Goal: Task Accomplishment & Management: Use online tool/utility

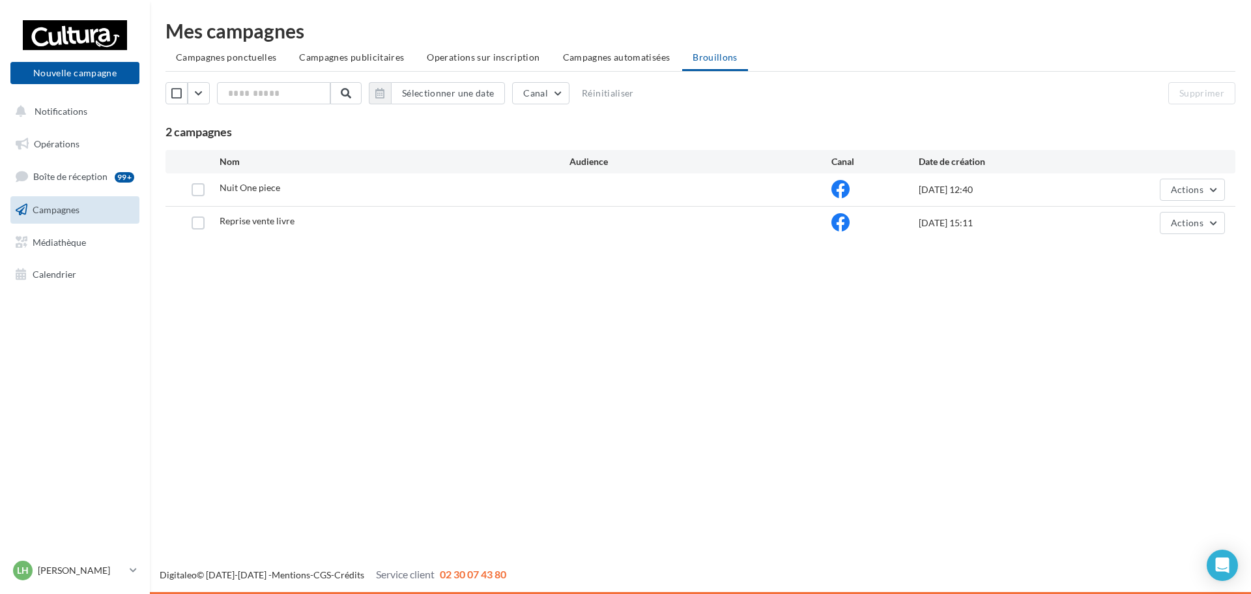
click at [498, 404] on div "Nouvelle campagne Nouvelle campagne Notifications Opérations Boîte de réception…" at bounding box center [625, 297] width 1251 height 594
click at [1193, 188] on span "Actions" at bounding box center [1187, 189] width 33 height 11
click at [1129, 222] on button "Editer" at bounding box center [1160, 220] width 130 height 34
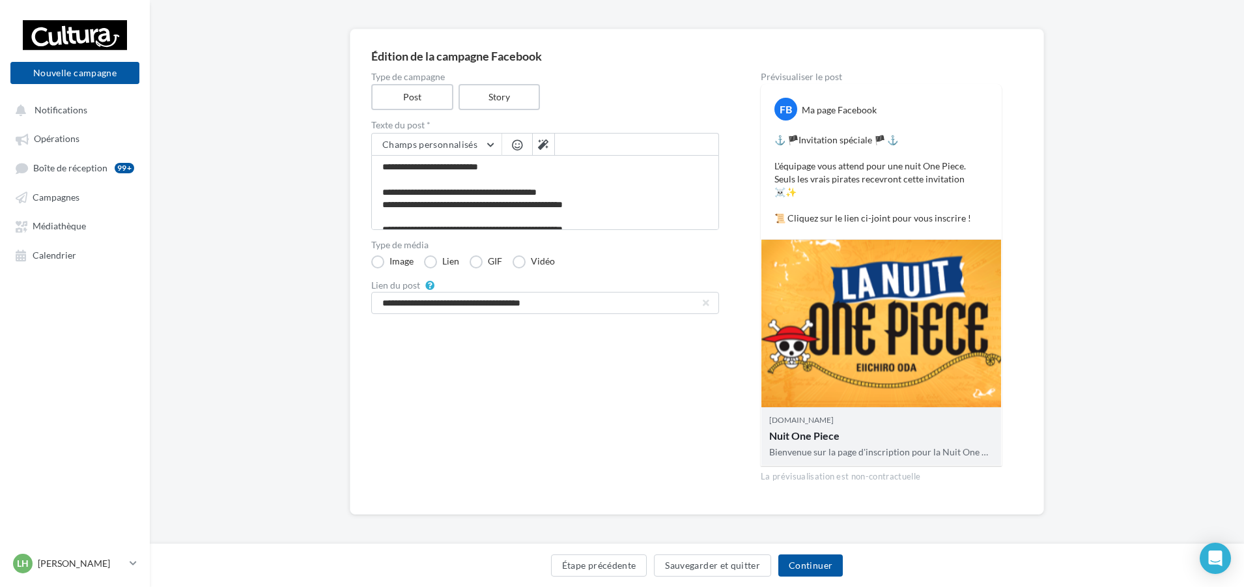
scroll to position [85, 0]
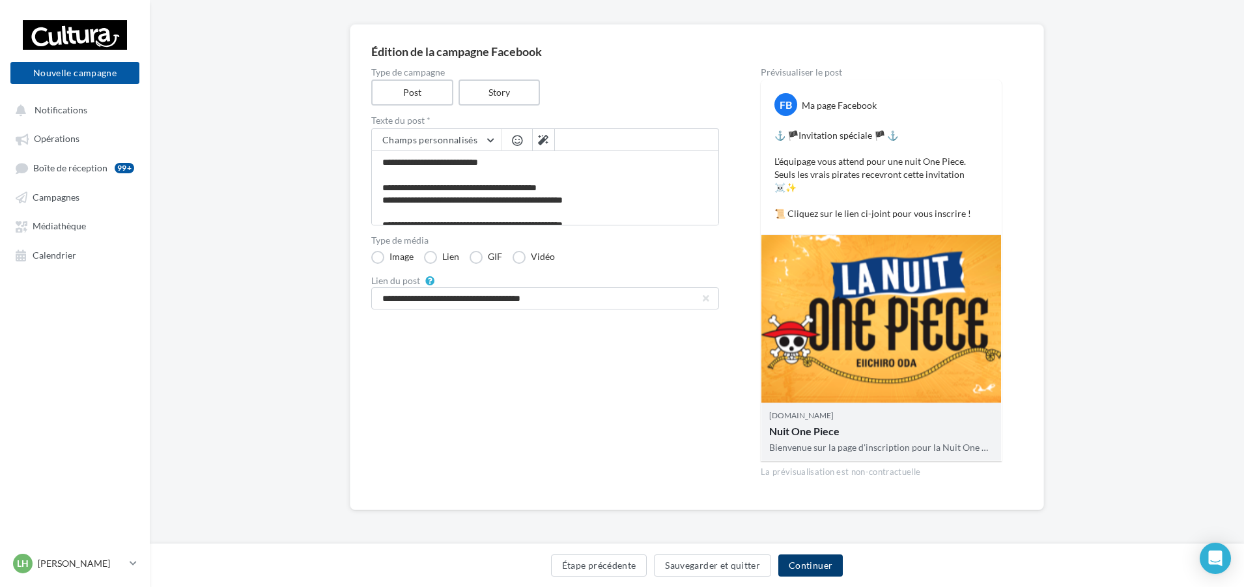
click at [820, 564] on button "Continuer" at bounding box center [811, 565] width 65 height 22
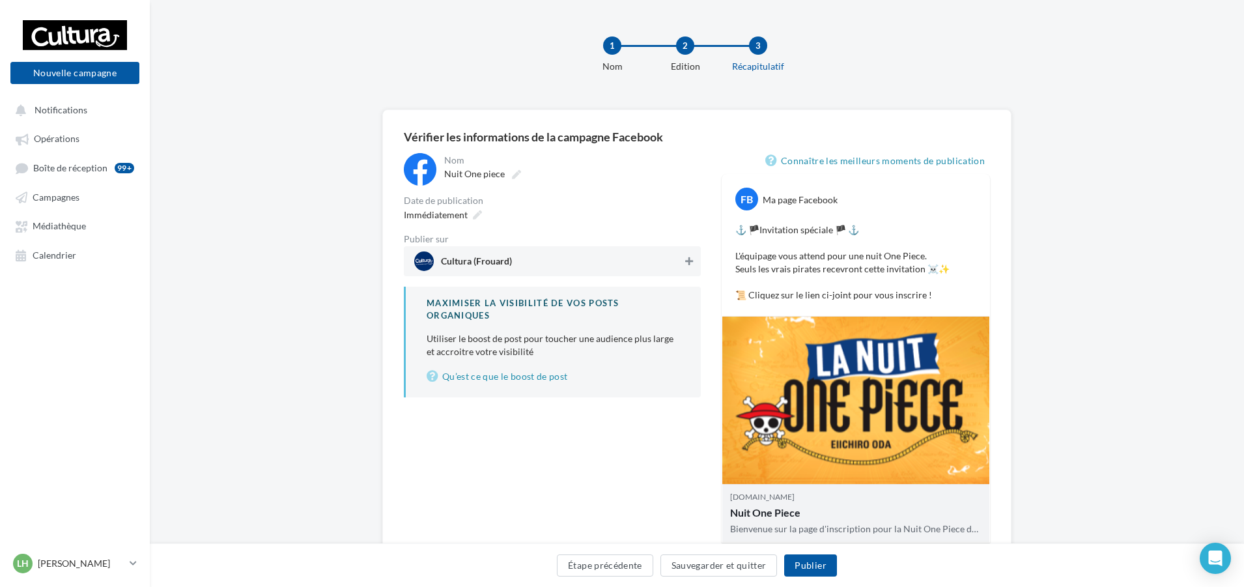
click at [689, 258] on icon at bounding box center [689, 261] width 8 height 9
click at [809, 566] on button "Publier" at bounding box center [810, 565] width 52 height 22
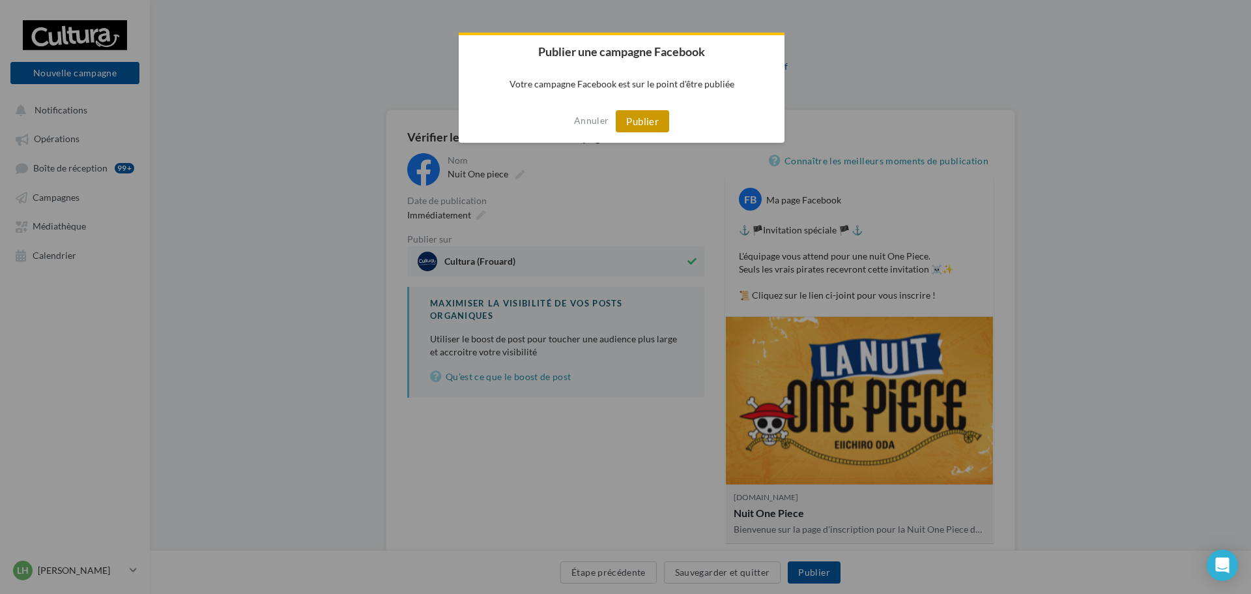
click at [651, 119] on button "Publier" at bounding box center [642, 121] width 53 height 22
